Goal: Navigation & Orientation: Find specific page/section

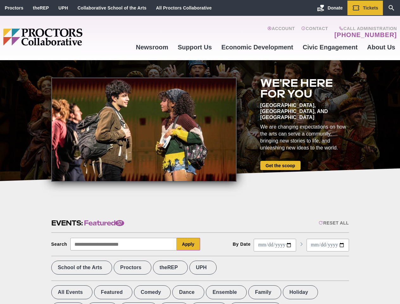
click at [200, 152] on div at bounding box center [143, 130] width 185 height 104
click at [333, 223] on div "Reset All" at bounding box center [334, 223] width 30 height 5
click at [189, 244] on button "Apply" at bounding box center [188, 244] width 23 height 13
